Goal: Task Accomplishment & Management: Manage account settings

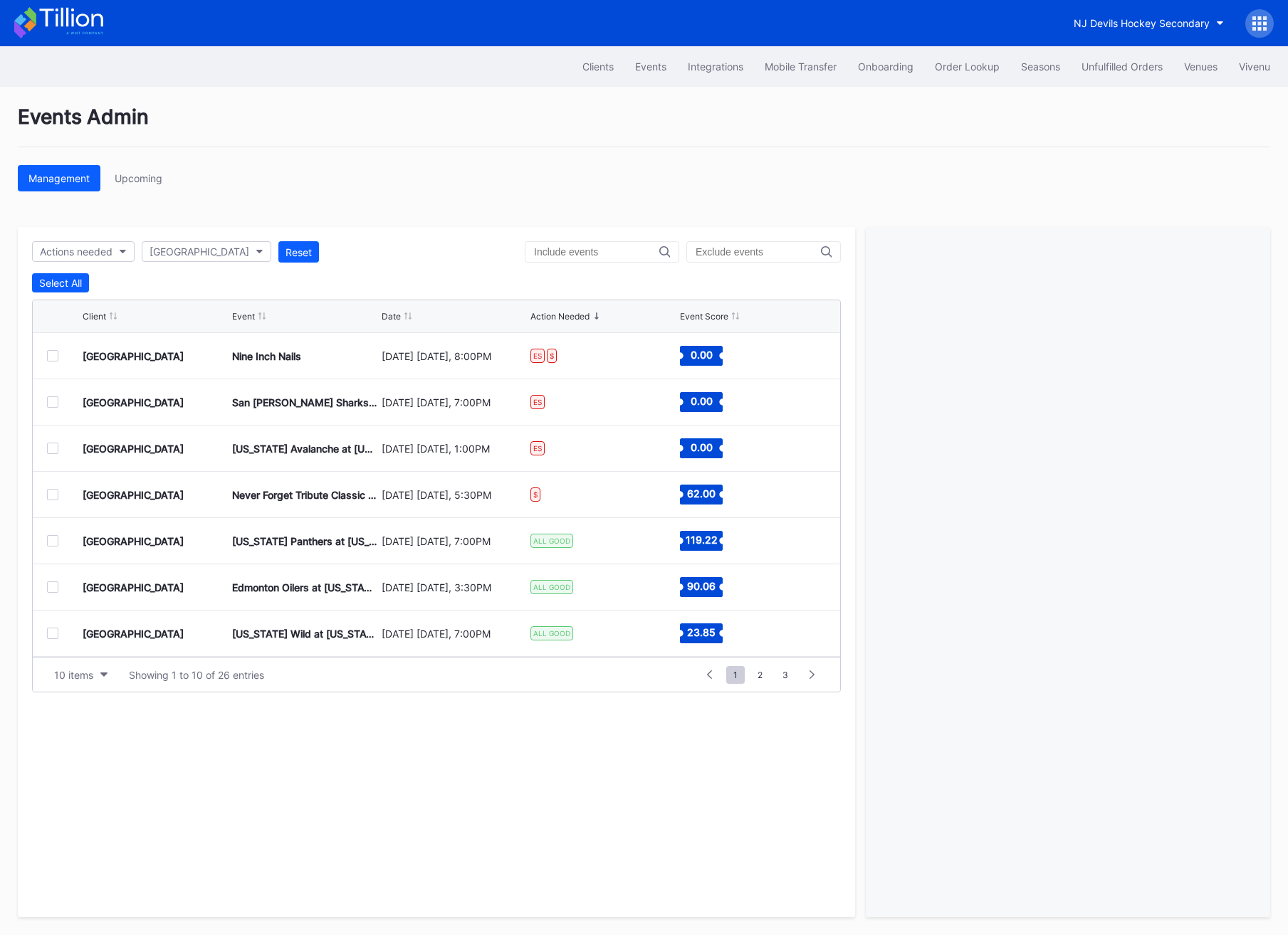
click at [790, 86] on div "Clients Events Integrations Mobile Transfer Onboarding Order Lookup Seasons Unf…" at bounding box center [644, 66] width 1288 height 41
click at [1119, 69] on div "Unfulfilled Orders" at bounding box center [1122, 66] width 81 height 12
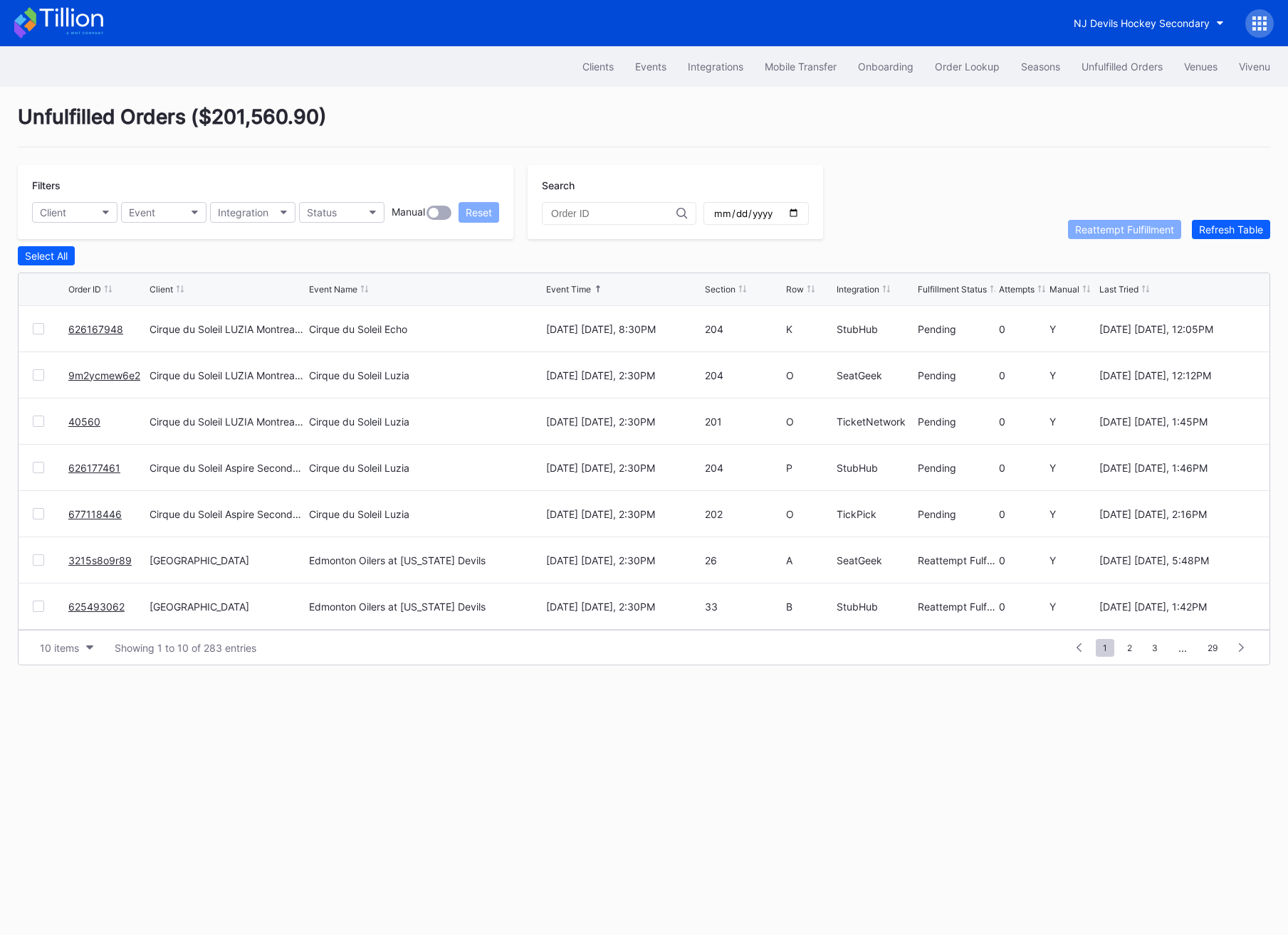
scroll to position [138, 0]
click at [41, 424] on div at bounding box center [39, 422] width 11 height 11
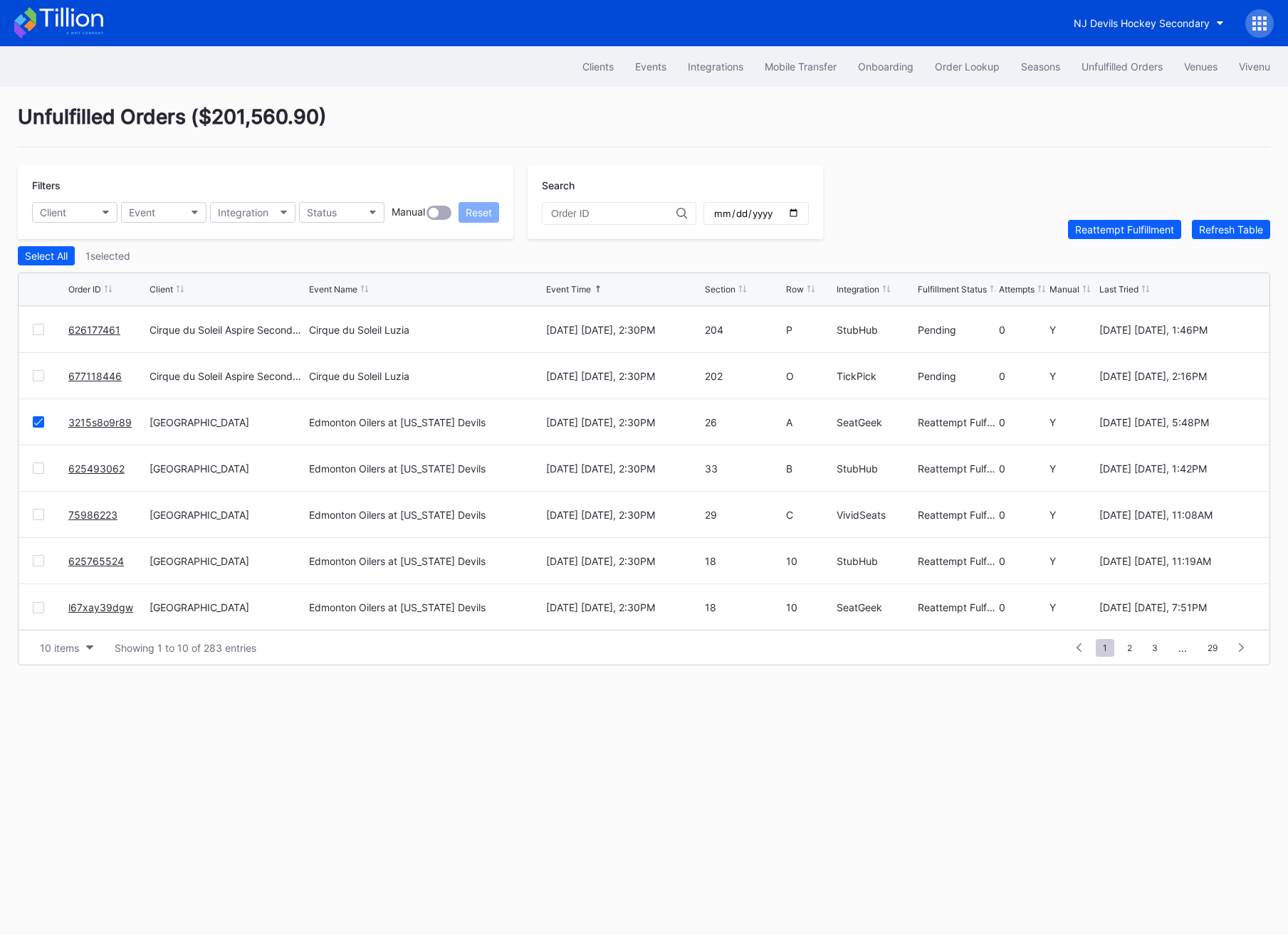
click at [42, 468] on div at bounding box center [39, 468] width 11 height 11
click at [1131, 238] on button "Reattempt Fulfillment" at bounding box center [1124, 229] width 113 height 19
click at [1209, 240] on div "Unfulfilled Orders ( $201,560.90 ) Filters Client Event Integration Status Manu…" at bounding box center [644, 384] width 1288 height 596
click at [1216, 224] on div "Refresh Table" at bounding box center [1231, 229] width 64 height 12
